Goal: Task Accomplishment & Management: Manage account settings

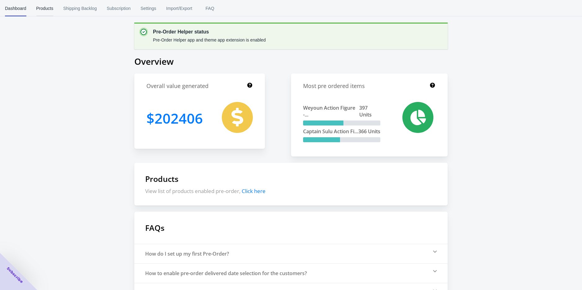
click at [49, 8] on span "Products" at bounding box center [44, 8] width 17 height 16
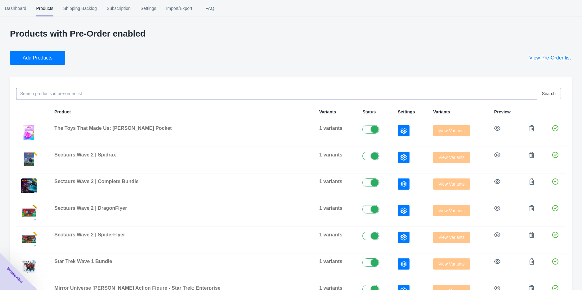
click at [89, 92] on input at bounding box center [276, 93] width 521 height 11
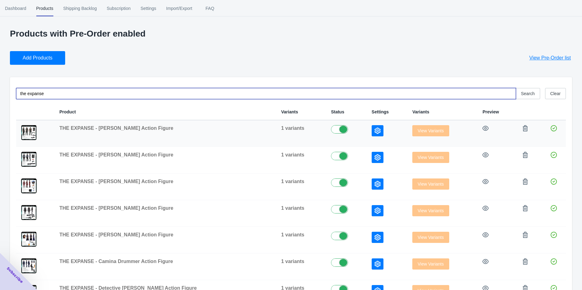
type input "the expanse"
click at [374, 129] on icon "button" at bounding box center [377, 131] width 6 height 6
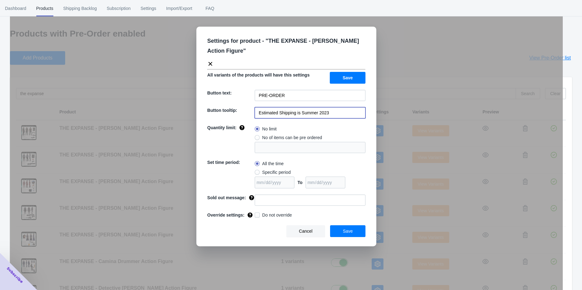
click at [332, 113] on input "Estimated Shipping is Summer 2023" at bounding box center [310, 112] width 111 height 11
click at [334, 116] on input "Estimated Shipping is Summer 2023" at bounding box center [310, 112] width 111 height 11
drag, startPoint x: 333, startPoint y: 111, endPoint x: 300, endPoint y: 113, distance: 32.6
click at [300, 113] on input "Estimated Shipping is Summer 2023" at bounding box center [310, 112] width 111 height 11
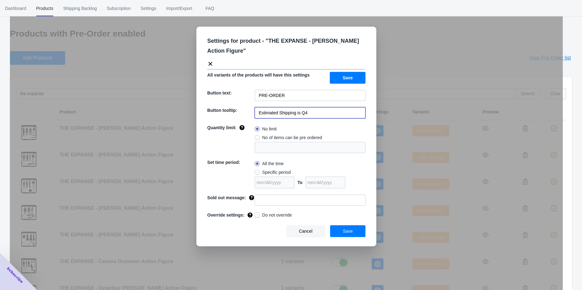
type input "Estimated Shipping is Q4 2025"
click at [345, 231] on span "Save" at bounding box center [348, 231] width 10 height 5
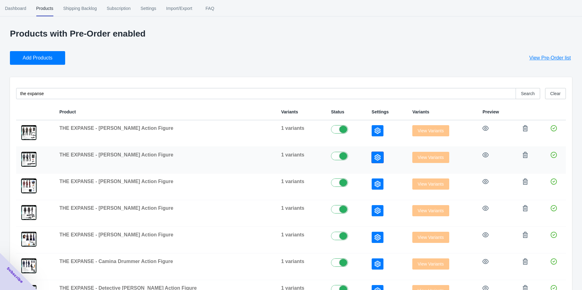
click at [374, 158] on icon "button" at bounding box center [377, 157] width 6 height 6
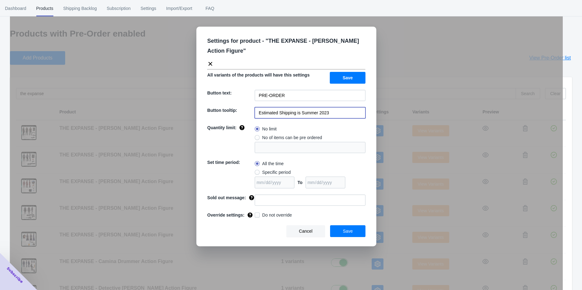
click at [330, 115] on input "Estimated Shipping is Summer 2023" at bounding box center [310, 112] width 111 height 11
click at [334, 114] on input "Estimated Shipping is Summer 2023" at bounding box center [310, 112] width 111 height 11
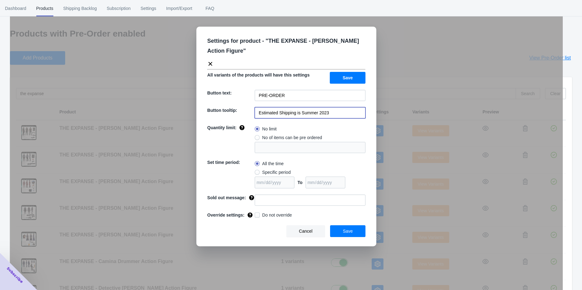
drag, startPoint x: 336, startPoint y: 114, endPoint x: 302, endPoint y: 114, distance: 34.1
click at [302, 114] on input "Estimated Shipping is Summer 2023" at bounding box center [310, 112] width 111 height 11
type input "Estimated Shipping is Q4 2025"
click at [354, 78] on button "Save" at bounding box center [348, 78] width 36 height 12
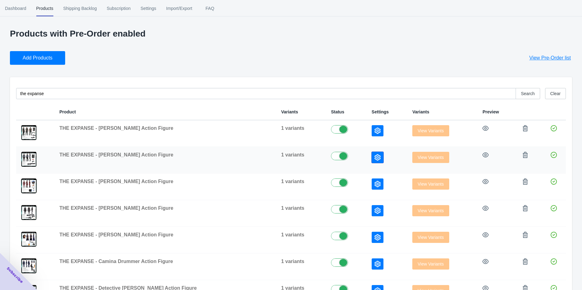
click at [372, 157] on button "button" at bounding box center [378, 157] width 12 height 11
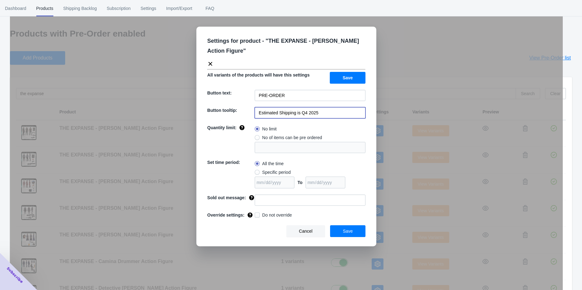
click at [321, 118] on input "Estimated Shipping is Q4 2025" at bounding box center [310, 112] width 111 height 11
click at [321, 116] on input "Estimated Shipping is Q4 2025" at bounding box center [310, 112] width 111 height 11
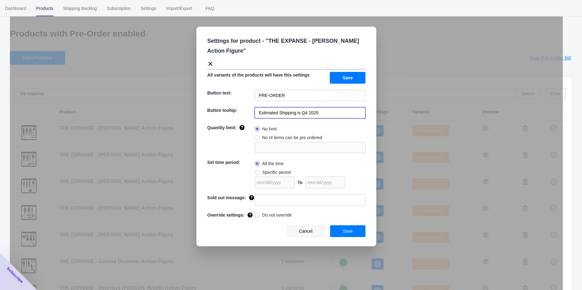
click at [321, 116] on input "Estimated Shipping is Q4 2025" at bounding box center [310, 112] width 111 height 11
click at [348, 230] on span "Save" at bounding box center [348, 231] width 10 height 5
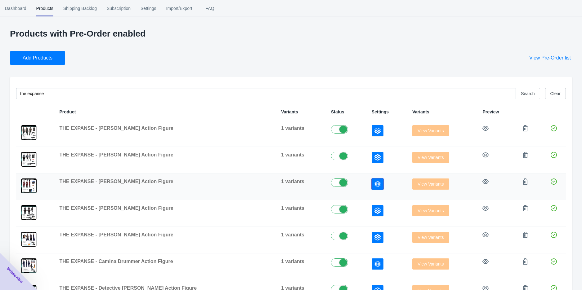
click at [374, 184] on icon "button" at bounding box center [377, 184] width 6 height 6
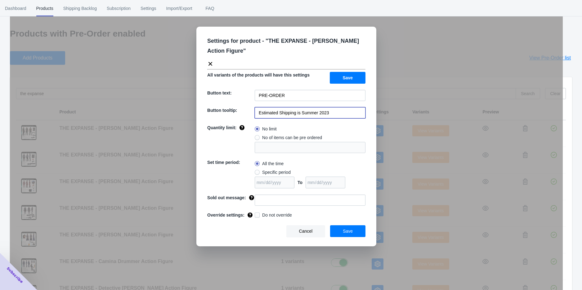
click at [328, 114] on input "Estimated Shipping is Summer 2023" at bounding box center [310, 112] width 111 height 11
paste input "Q4 2025"
type input "Estimated Shipping is Q4 2025"
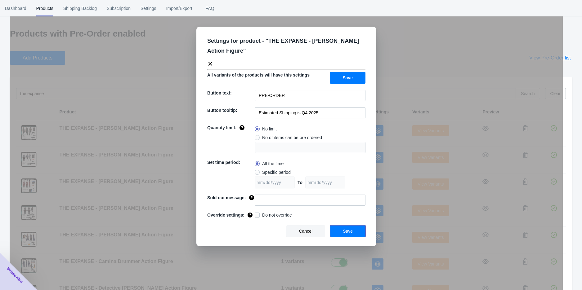
click at [342, 234] on button "Save" at bounding box center [347, 232] width 35 height 12
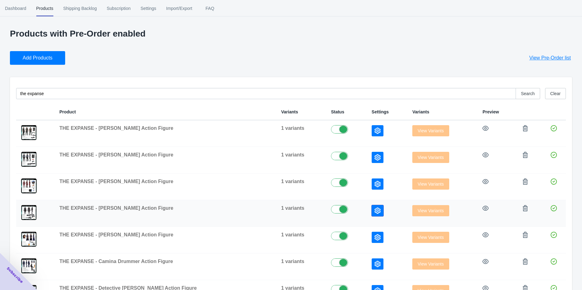
click at [372, 212] on button "button" at bounding box center [378, 210] width 12 height 11
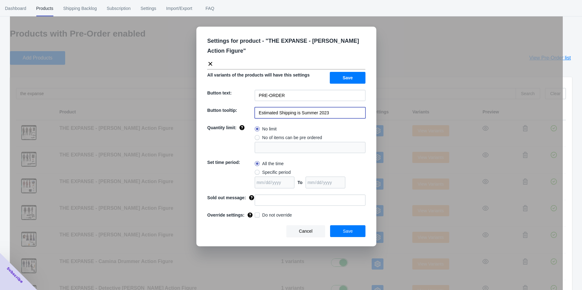
click at [331, 115] on input "Estimated Shipping is Summer 2023" at bounding box center [310, 112] width 111 height 11
paste input "Q4 2025"
type input "Estimated Shipping is Q4 2025"
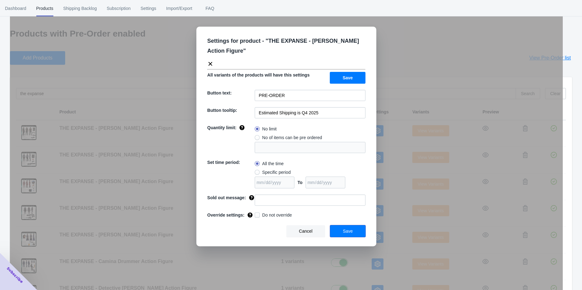
click at [341, 233] on button "Save" at bounding box center [347, 232] width 35 height 12
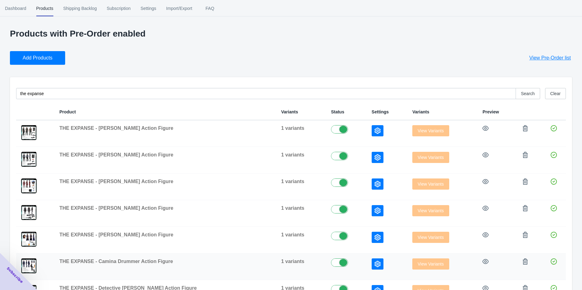
click at [371, 257] on td at bounding box center [387, 267] width 41 height 27
click at [372, 259] on button "button" at bounding box center [378, 264] width 12 height 11
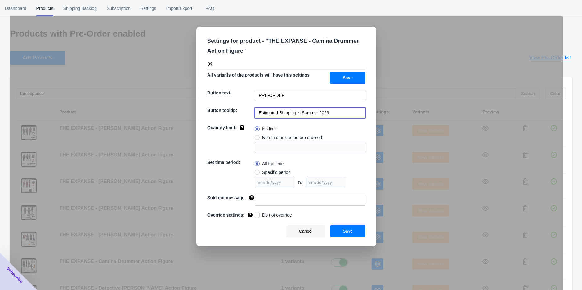
click at [334, 116] on input "Estimated Shipping is Summer 2023" at bounding box center [310, 112] width 111 height 11
paste input "Q4 2025"
type input "Estimated Shipping is Q4 2025"
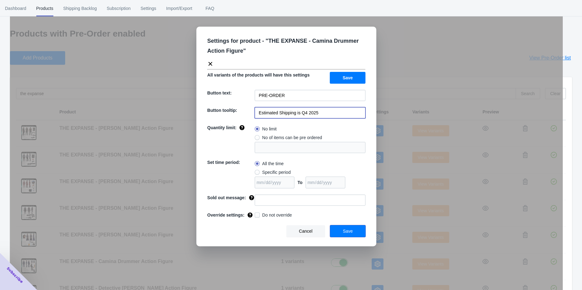
click at [342, 234] on button "Save" at bounding box center [347, 232] width 35 height 12
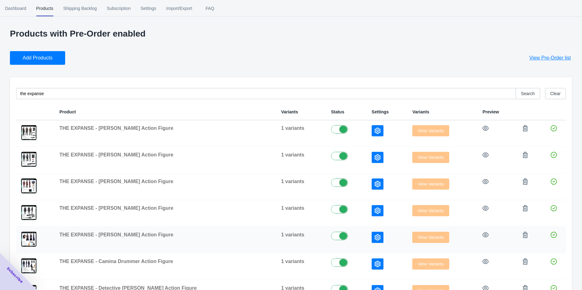
scroll to position [54, 0]
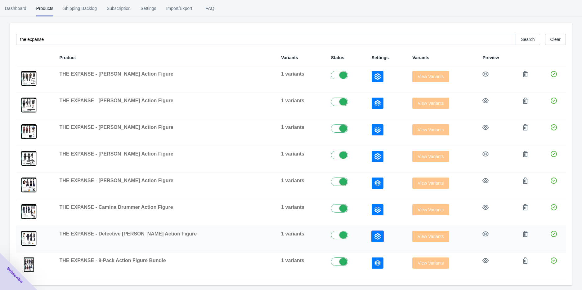
click at [374, 236] on icon "button" at bounding box center [377, 237] width 6 height 6
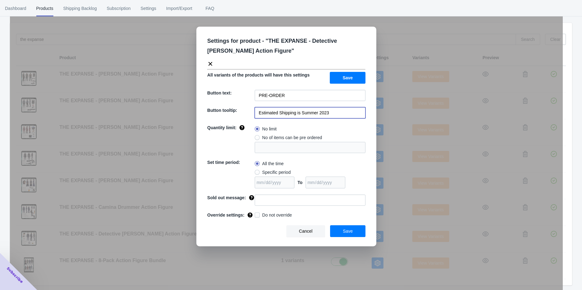
click at [342, 113] on input "Estimated Shipping is Summer 2023" at bounding box center [310, 112] width 111 height 11
paste input "Q4 2025"
type input "Estimated Shipping is Q4 2025"
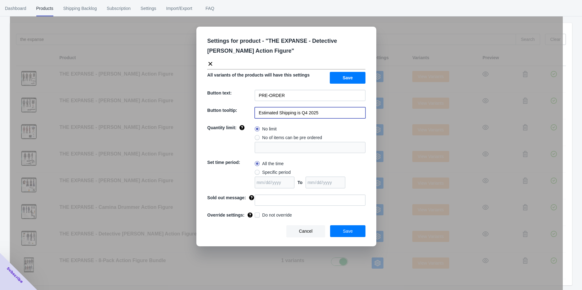
click at [346, 231] on span "Save" at bounding box center [348, 231] width 10 height 5
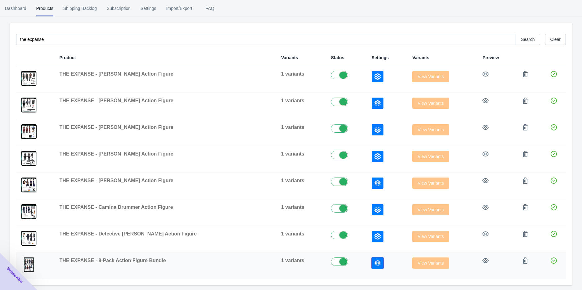
click at [374, 261] on icon "button" at bounding box center [377, 263] width 6 height 6
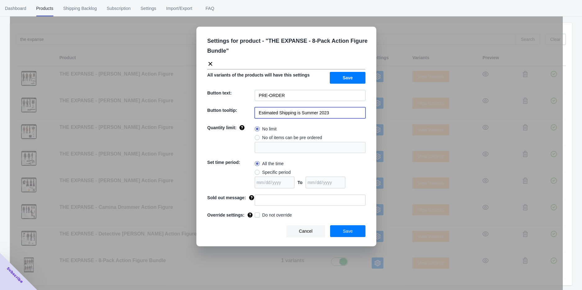
click at [339, 116] on input "Estimated Shipping is Summer 2023" at bounding box center [310, 112] width 111 height 11
paste input "Q4 2025"
type input "Estimated Shipping is Q4 2025"
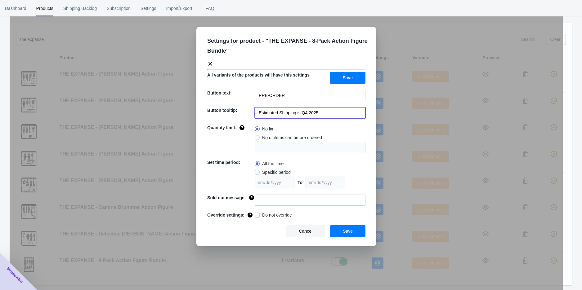
click at [347, 230] on span "Save" at bounding box center [348, 231] width 10 height 5
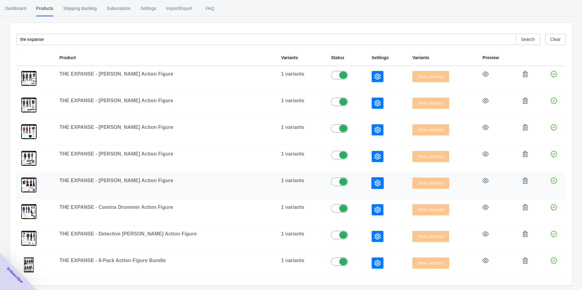
click at [374, 181] on icon "button" at bounding box center [377, 183] width 6 height 6
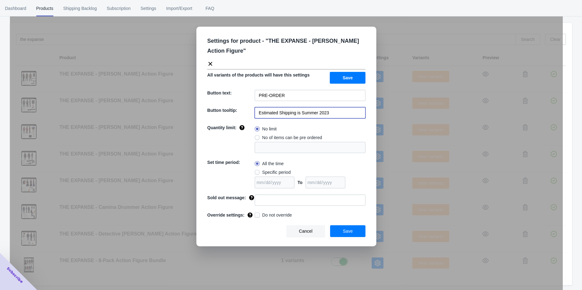
click at [346, 114] on input "Estimated Shipping is Summer 2023" at bounding box center [310, 112] width 111 height 11
paste input "Q4 2025"
type input "Estimated Shipping is Q4 2025"
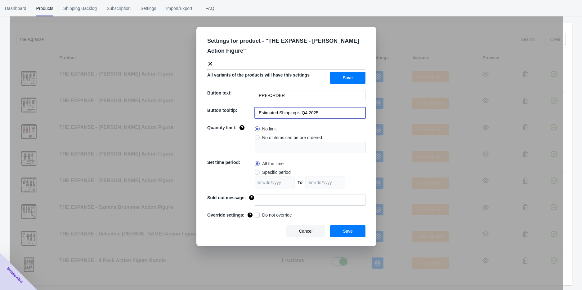
click at [342, 227] on button "Save" at bounding box center [347, 232] width 35 height 12
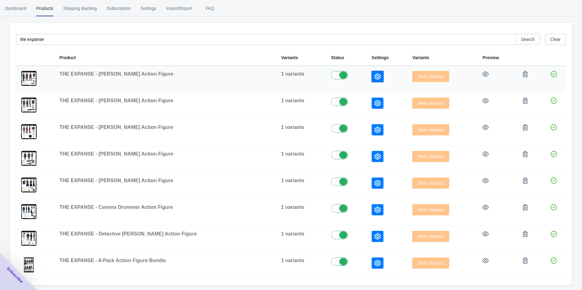
click at [374, 79] on icon "button" at bounding box center [377, 77] width 6 height 6
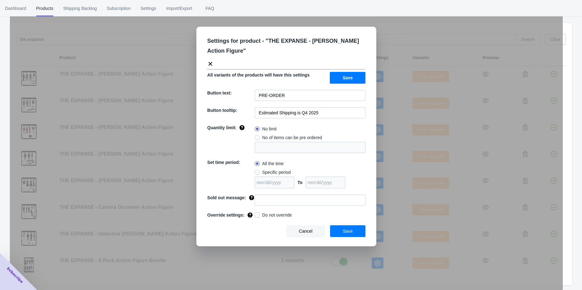
click at [361, 78] on button "Save" at bounding box center [348, 78] width 36 height 12
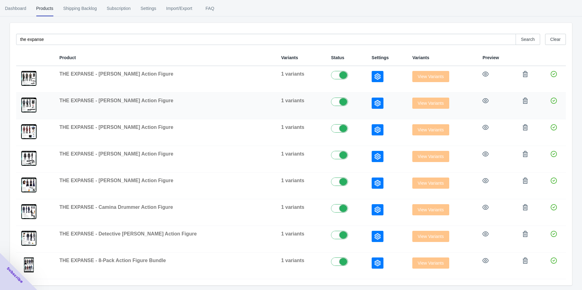
click at [374, 101] on icon "button" at bounding box center [377, 103] width 6 height 6
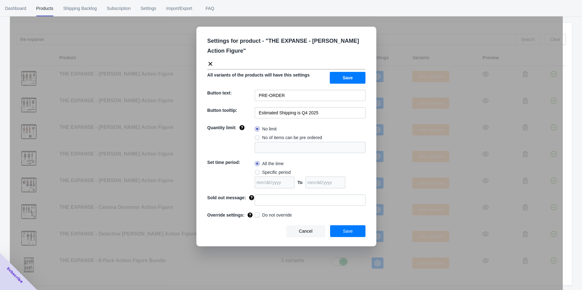
click at [386, 105] on div "Settings for product - " THE EXPANSE - [PERSON_NAME] Action Figure " All varian…" at bounding box center [286, 161] width 553 height 290
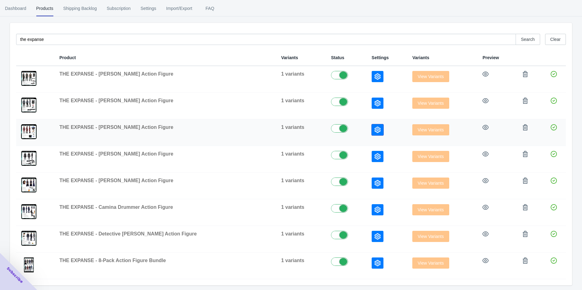
click at [374, 128] on icon "button" at bounding box center [377, 130] width 6 height 6
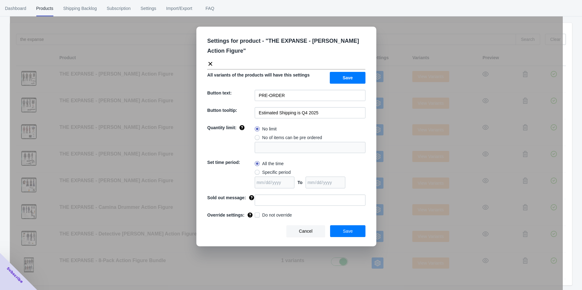
click at [385, 136] on div "Settings for product - " THE EXPANSE - [PERSON_NAME] Action Figure " All varian…" at bounding box center [286, 161] width 553 height 290
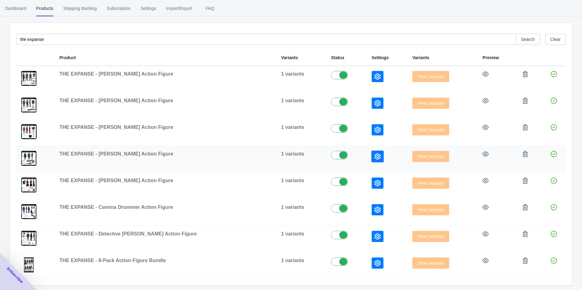
click at [374, 154] on icon "button" at bounding box center [377, 157] width 6 height 6
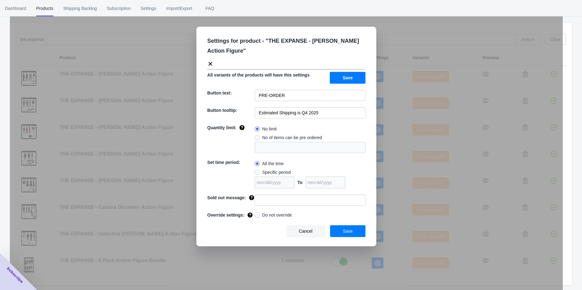
click at [385, 162] on div "Settings for product - " THE EXPANSE - [PERSON_NAME] Action Figure " All varian…" at bounding box center [286, 161] width 553 height 290
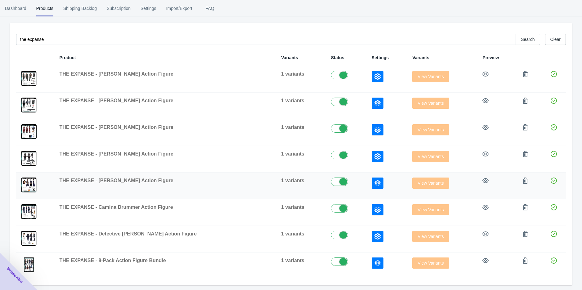
click at [380, 178] on div at bounding box center [387, 183] width 31 height 11
click at [374, 183] on icon "button" at bounding box center [377, 183] width 6 height 6
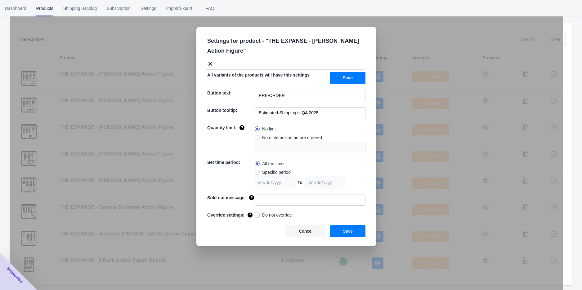
click at [391, 190] on div "Settings for product - " THE EXPANSE - [PERSON_NAME] Action Figure " All varian…" at bounding box center [286, 161] width 553 height 290
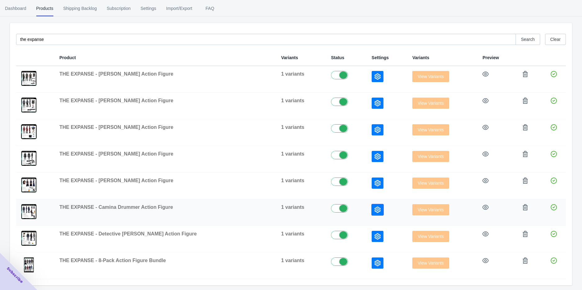
click at [372, 212] on button "button" at bounding box center [378, 209] width 12 height 11
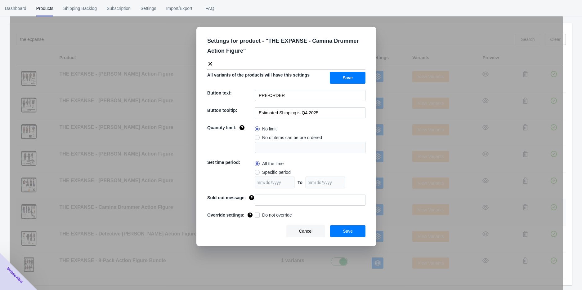
click at [390, 209] on div "Settings for product - " THE EXPANSE - Camina Drummer Action Figure " All varia…" at bounding box center [286, 161] width 553 height 290
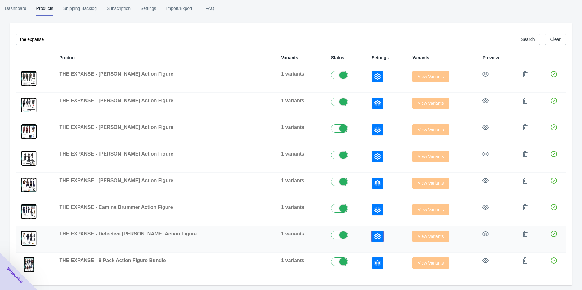
click at [374, 239] on icon "button" at bounding box center [377, 237] width 6 height 6
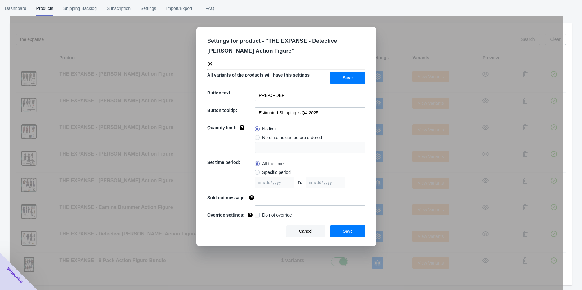
click at [388, 234] on div "Settings for product - " THE EXPANSE - Detective [PERSON_NAME] Action Figure " …" at bounding box center [286, 161] width 553 height 290
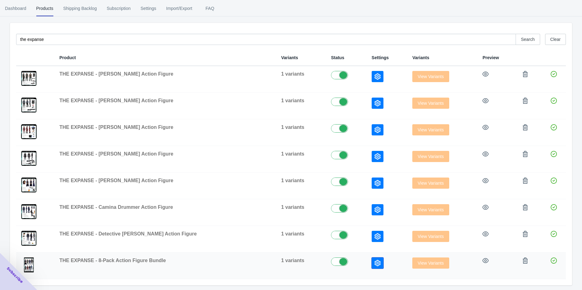
click at [374, 262] on icon "button" at bounding box center [377, 263] width 6 height 6
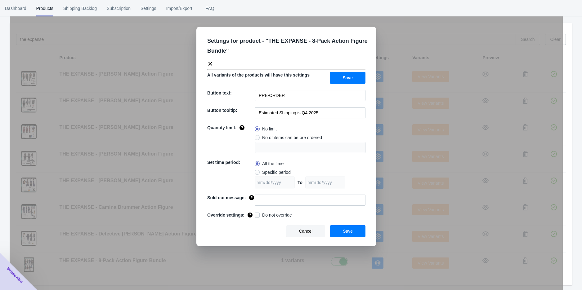
click at [386, 250] on div "Settings for product - " THE EXPANSE - 8-Pack Action Figure Bundle " All varian…" at bounding box center [286, 161] width 553 height 290
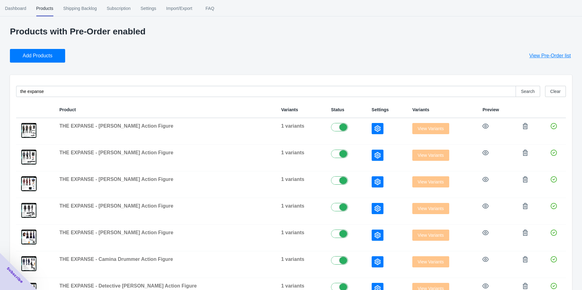
scroll to position [0, 0]
